Goal: Information Seeking & Learning: Learn about a topic

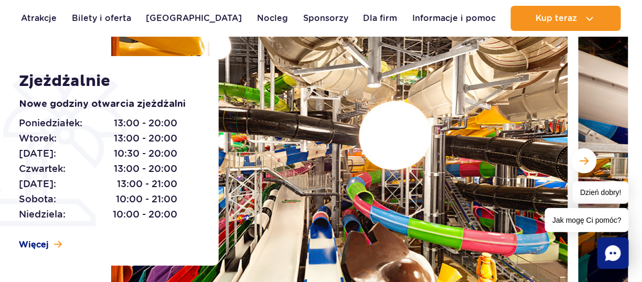
scroll to position [139, 0]
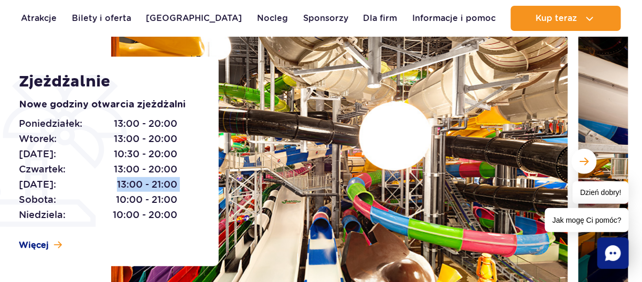
drag, startPoint x: 174, startPoint y: 180, endPoint x: 198, endPoint y: 178, distance: 23.7
click at [198, 178] on div "Zjeżdżalnie Nowe godziny otwarcia zjeżdżalni Poniedziałek: 13:00 - 20:00 Wtorek…" at bounding box center [112, 162] width 212 height 210
click at [148, 182] on span "13:00 - 21:00" at bounding box center [147, 184] width 60 height 15
drag, startPoint x: 106, startPoint y: 181, endPoint x: 195, endPoint y: 184, distance: 88.6
click at [195, 184] on div "Zjeżdżalnie Nowe godziny otwarcia zjeżdżalni Poniedziałek: 13:00 - 20:00 Wtorek…" at bounding box center [112, 162] width 212 height 210
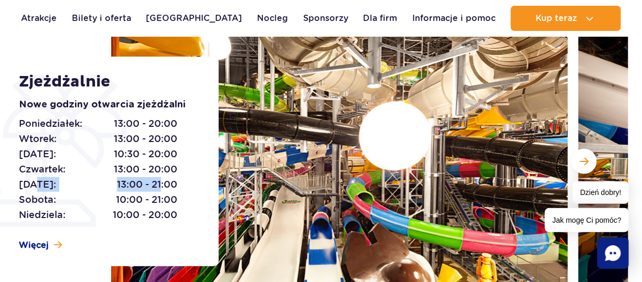
drag, startPoint x: 34, startPoint y: 183, endPoint x: 160, endPoint y: 183, distance: 125.8
click at [160, 183] on p "Piątek: 13:00 - 21:00" at bounding box center [98, 184] width 158 height 15
click at [177, 184] on div "Poniedziałek: 13:00 - 20:00 Wtorek: 13:00 - 20:00 Środa: 10:30 - 20:00 Czwartek…" at bounding box center [107, 169] width 176 height 106
click at [370, 19] on link "Dla firm" at bounding box center [380, 18] width 34 height 25
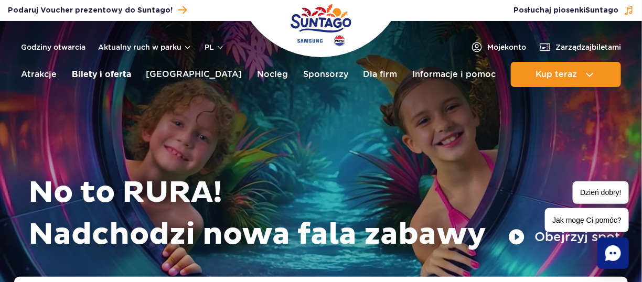
click at [113, 77] on link "Bilety i oferta" at bounding box center [101, 74] width 59 height 25
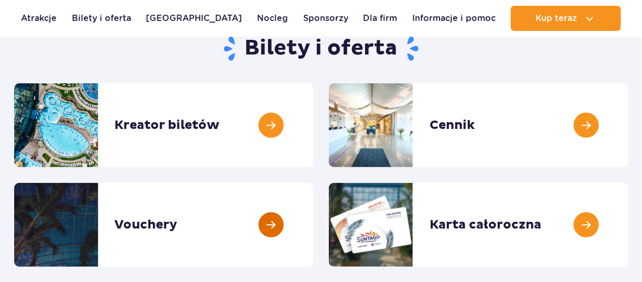
scroll to position [139, 0]
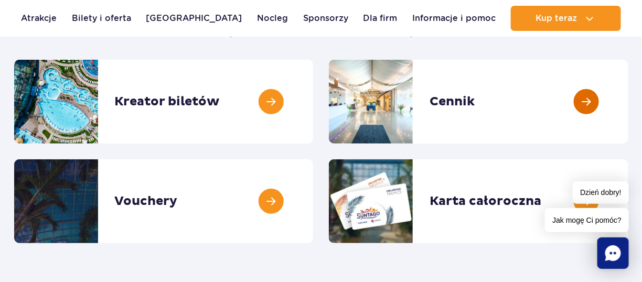
click at [628, 110] on link at bounding box center [628, 102] width 0 height 84
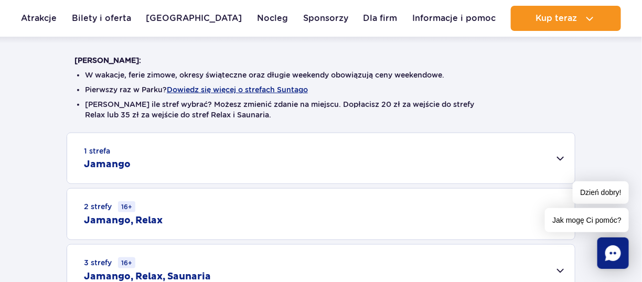
scroll to position [279, 0]
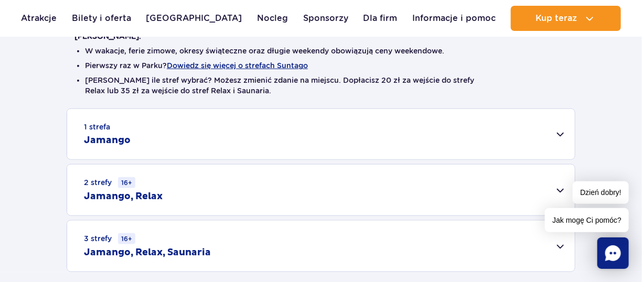
click at [194, 151] on div "1 strefa Jamango" at bounding box center [320, 134] width 507 height 50
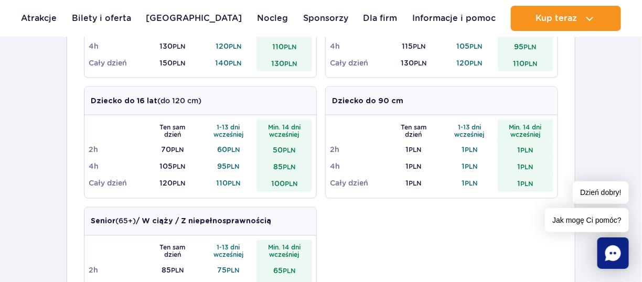
scroll to position [489, 0]
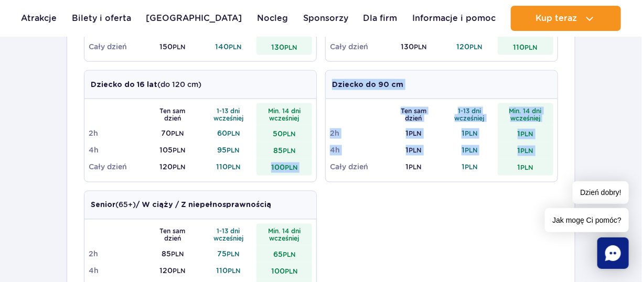
drag, startPoint x: 262, startPoint y: 161, endPoint x: 331, endPoint y: 161, distance: 69.2
click at [331, 161] on div "Dorosły (18 – 65 lat) / Nastolatek (16 – 18 lat) Ten sam dzień 1-13 dni wcześni…" at bounding box center [321, 131] width 474 height 362
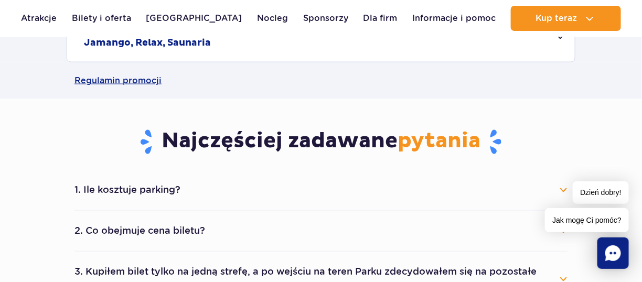
click at [30, 163] on section "Najczęściej zadawane pytania 1. Ile kosztuje parking? Parking kosztuje 25 zł za…" at bounding box center [321, 217] width 642 height 237
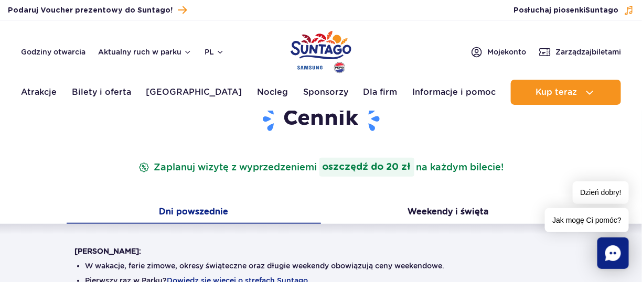
scroll to position [139, 0]
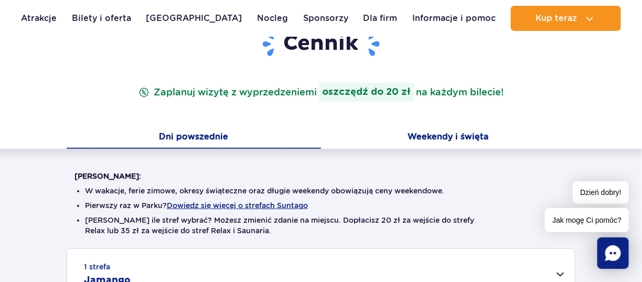
click at [451, 129] on button "Weekendy i święta" at bounding box center [448, 138] width 254 height 22
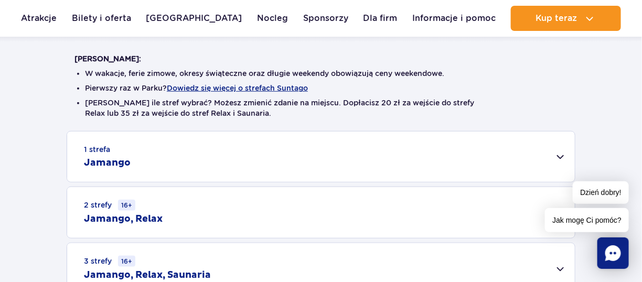
scroll to position [210, 0]
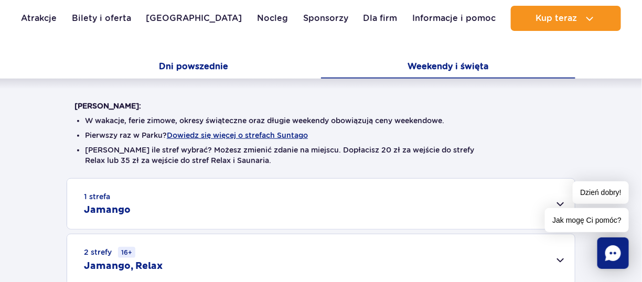
click at [183, 68] on button "Dni powszednie" at bounding box center [194, 68] width 254 height 22
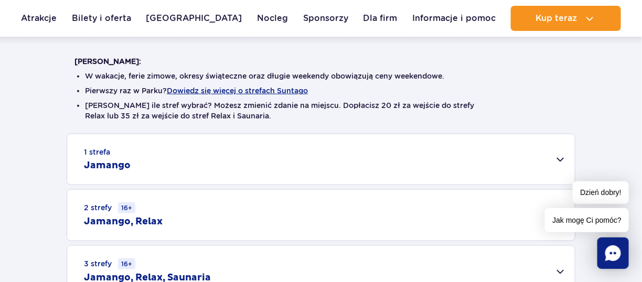
scroll to position [279, 0]
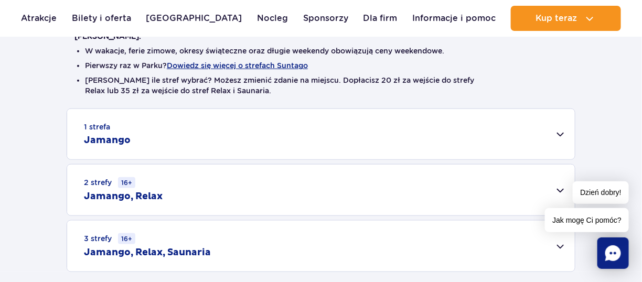
click at [462, 133] on div "1 strefa Jamango" at bounding box center [320, 134] width 507 height 50
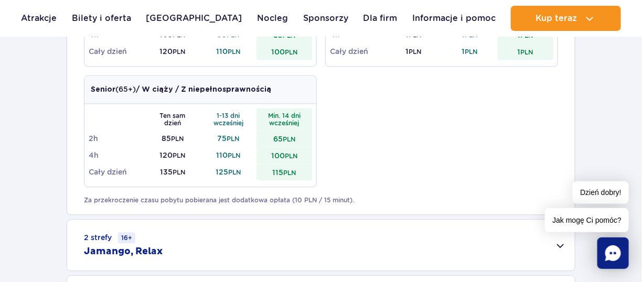
scroll to position [629, 0]
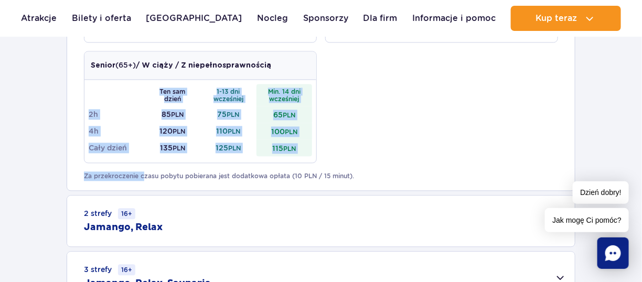
drag, startPoint x: 152, startPoint y: 170, endPoint x: 396, endPoint y: 165, distance: 244.3
click at [396, 165] on div "Dorosły (18 – 65 lat) / Nastolatek (16 – 18 lat) Ten sam dzień 1-13 dni wcześni…" at bounding box center [320, 0] width 507 height 381
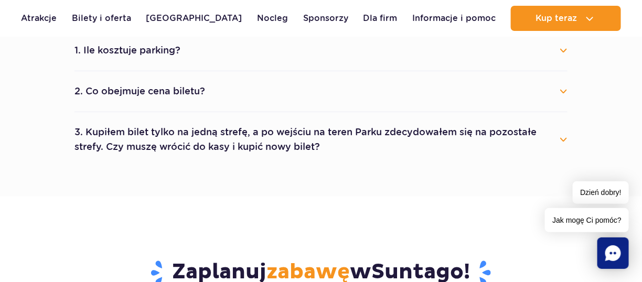
click at [387, 181] on main "Strona główna Cennik Cennik Zaplanuj wizytę z wyprzedzeniem i oszczędź do 20 zł…" at bounding box center [321, 141] width 642 height 1498
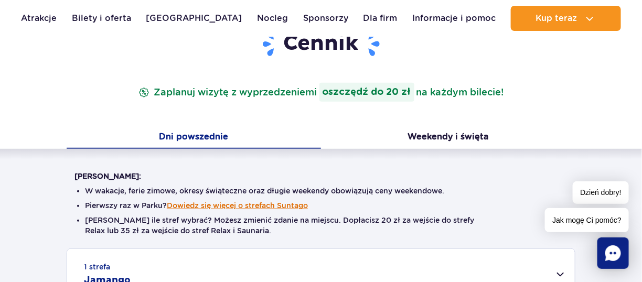
scroll to position [0, 0]
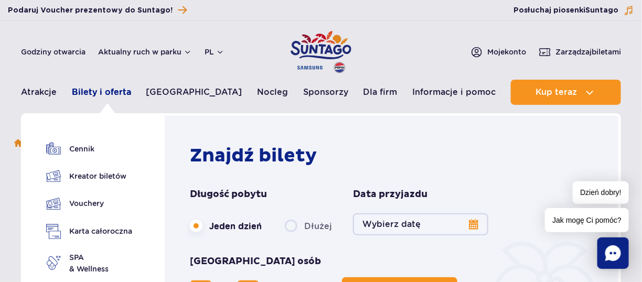
click at [93, 99] on link "Bilety i oferta" at bounding box center [101, 92] width 59 height 25
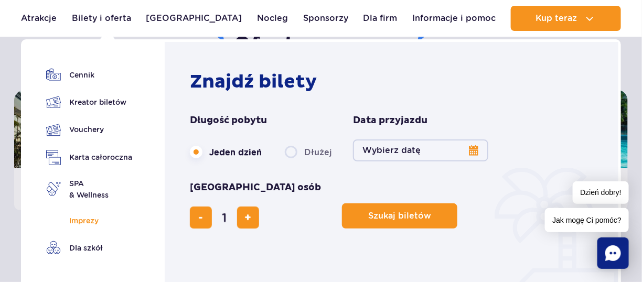
scroll to position [419, 0]
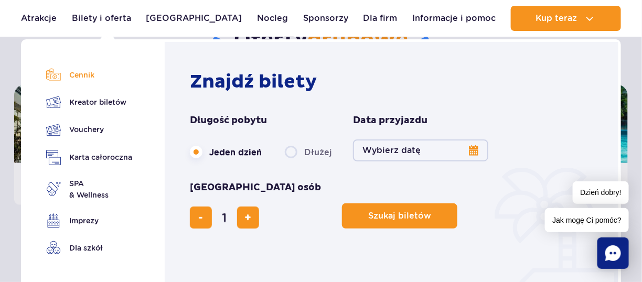
click at [85, 71] on link "Cennik" at bounding box center [89, 75] width 86 height 15
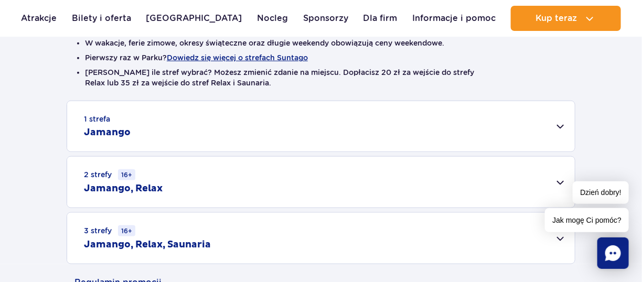
scroll to position [349, 0]
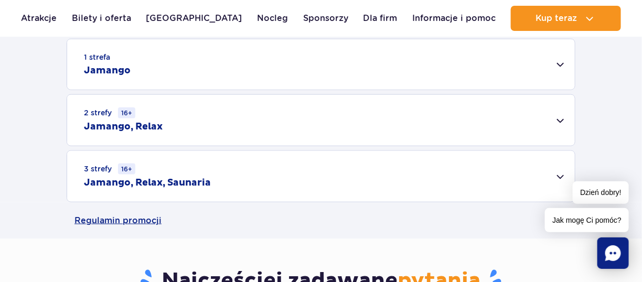
click at [205, 82] on div "1 strefa Jamango" at bounding box center [320, 64] width 507 height 50
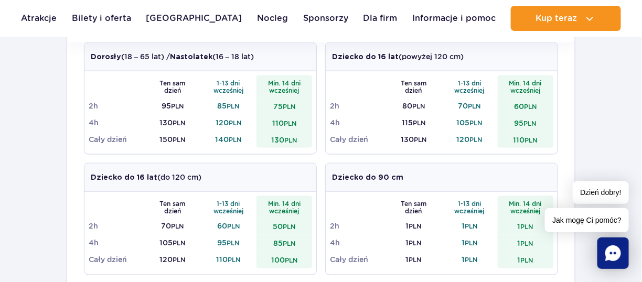
scroll to position [419, 0]
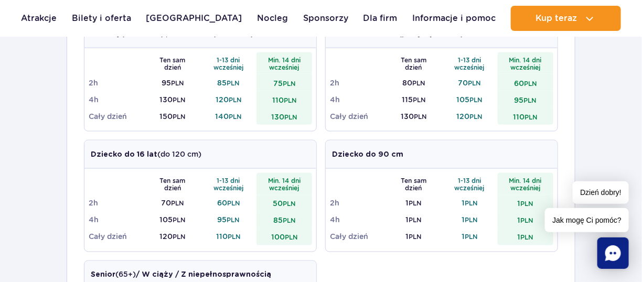
click at [465, 213] on div "Dorosły (18 – 65 lat) / Nastolatek (16 – 18 lat) Ten sam dzień 1-13 dni wcześni…" at bounding box center [321, 200] width 474 height 362
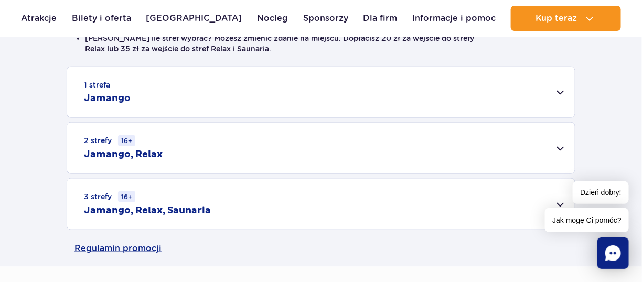
scroll to position [279, 0]
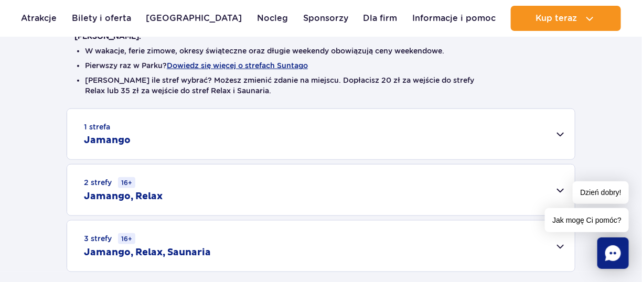
click at [171, 121] on div "1 strefa Jamango" at bounding box center [320, 134] width 507 height 50
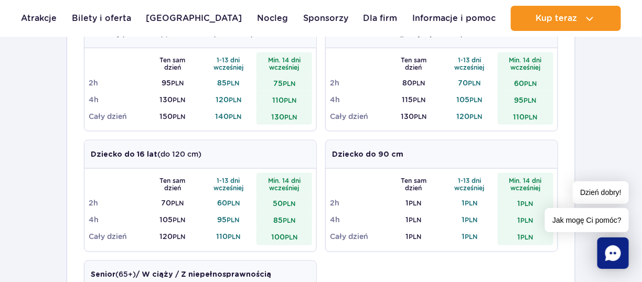
scroll to position [349, 0]
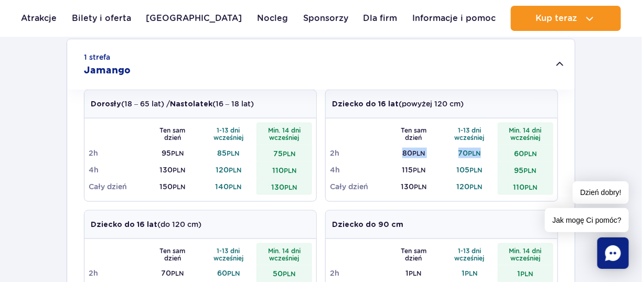
drag, startPoint x: 397, startPoint y: 150, endPoint x: 486, endPoint y: 147, distance: 89.2
click at [486, 147] on tr "2h 80 PLN 70 PLN 60 PLN" at bounding box center [441, 153] width 223 height 17
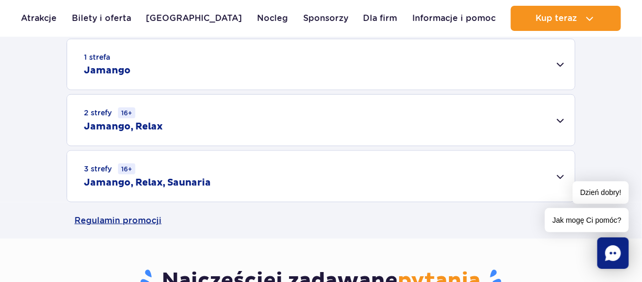
click at [485, 156] on div "1 strefa Jamango Dorosły (18 – 65 lat) / Nastolatek (16 – 18 lat) Ten sam dzień…" at bounding box center [321, 121] width 642 height 164
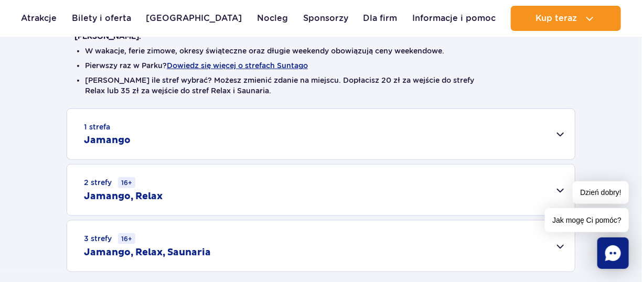
click at [558, 131] on div "1 strefa Jamango" at bounding box center [320, 134] width 507 height 50
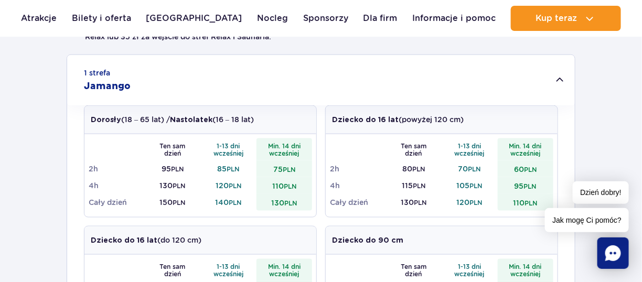
scroll to position [349, 0]
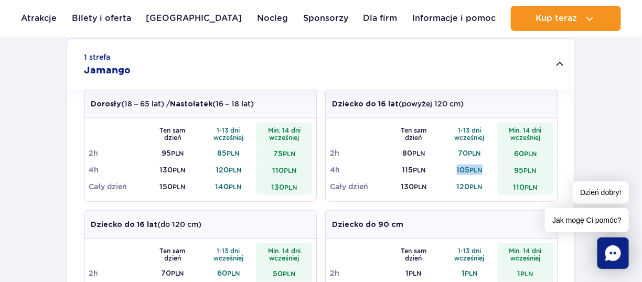
drag, startPoint x: 454, startPoint y: 164, endPoint x: 486, endPoint y: 175, distance: 34.3
click at [486, 175] on td "105 PLN" at bounding box center [469, 169] width 56 height 17
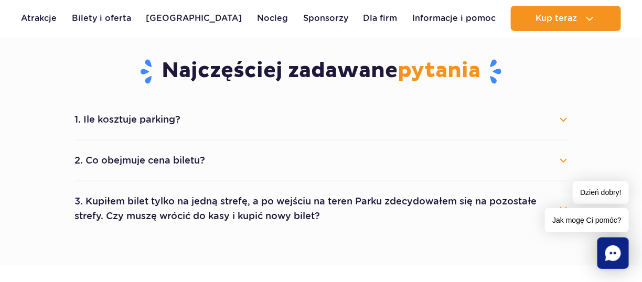
scroll to position [447, 0]
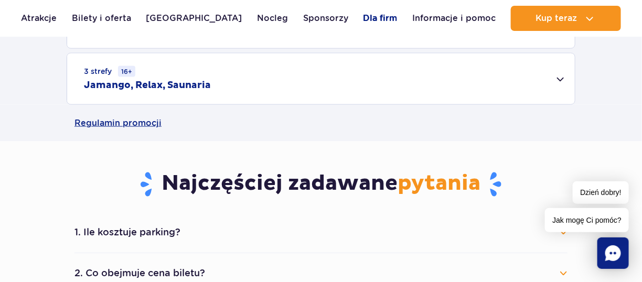
click at [363, 20] on link "Dla firm" at bounding box center [380, 18] width 34 height 25
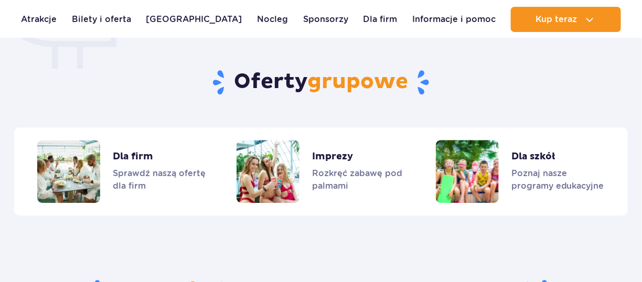
scroll to position [867, 0]
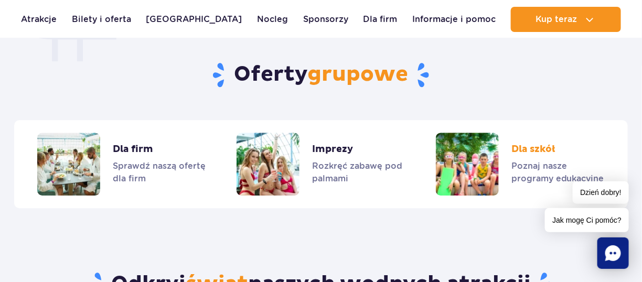
click at [527, 154] on link "Dla szkół" at bounding box center [520, 164] width 169 height 63
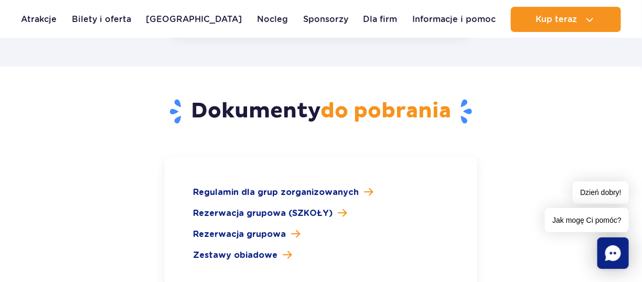
scroll to position [1537, 0]
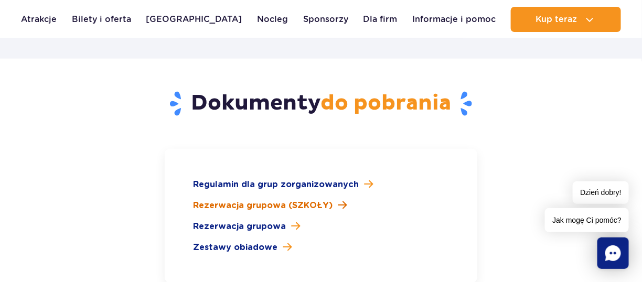
click at [275, 199] on span "Rezerwacja grupowa (SZKOŁY)" at bounding box center [262, 205] width 139 height 13
click at [343, 199] on link "Rezerwacja grupowa (SZKOŁY)" at bounding box center [320, 205] width 255 height 13
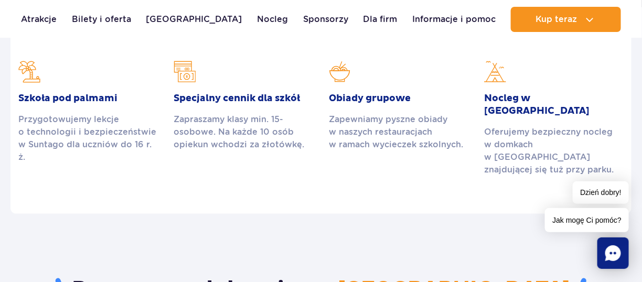
scroll to position [0, 0]
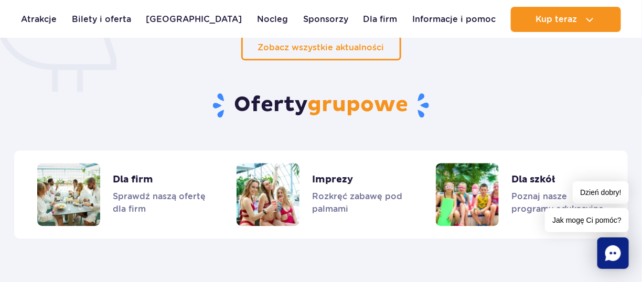
scroll to position [867, 0]
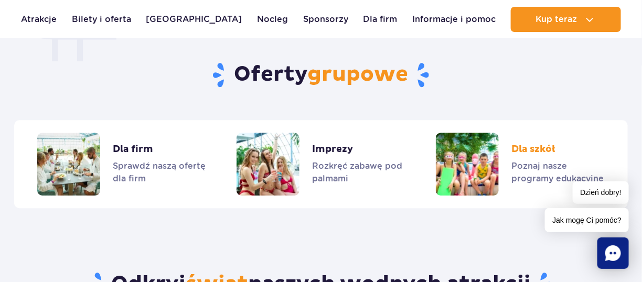
click at [542, 150] on link "Dla szkół" at bounding box center [520, 164] width 169 height 63
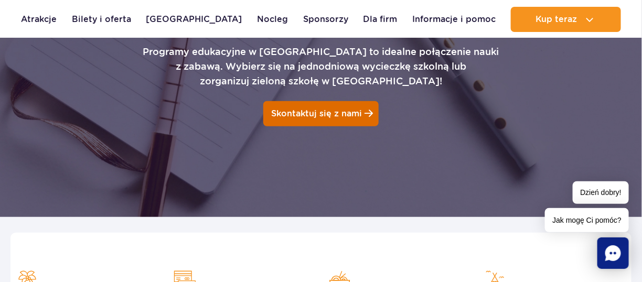
click at [327, 103] on link "Skontaktuj się z nami" at bounding box center [320, 113] width 115 height 25
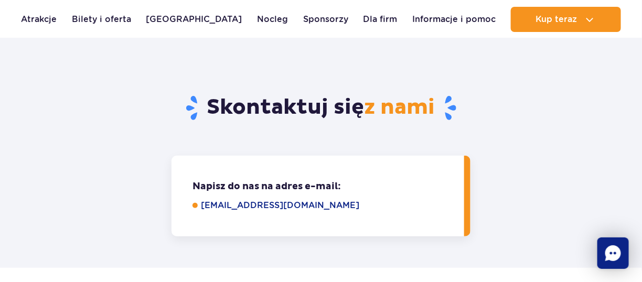
scroll to position [1331, 0]
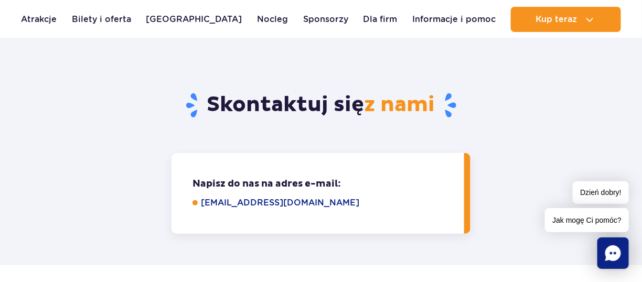
click at [86, 192] on div "Napisz do nas na adres e-mail: Napisz do nas, aby omówić szczegóły oferty: [EMA…" at bounding box center [321, 193] width 630 height 81
